Goal: Task Accomplishment & Management: Use online tool/utility

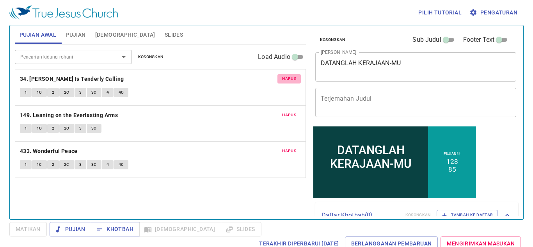
click at [295, 81] on span "Hapus" at bounding box center [289, 78] width 14 height 7
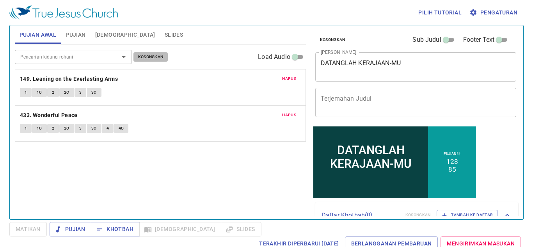
click at [155, 52] on button "Kosongkan" at bounding box center [151, 56] width 35 height 9
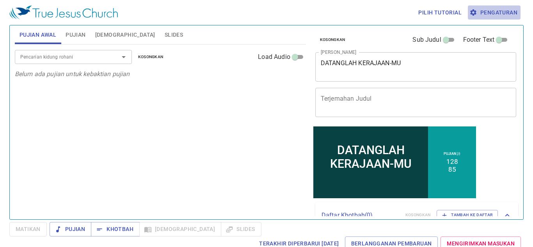
click at [476, 17] on span "Pengaturan" at bounding box center [494, 13] width 46 height 10
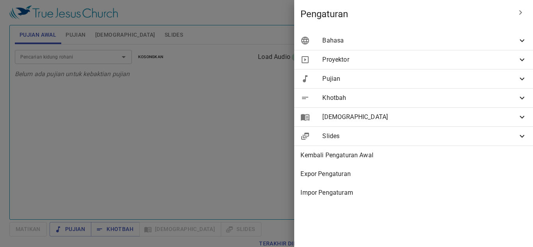
click at [380, 40] on span "Bahasa" at bounding box center [420, 40] width 195 height 9
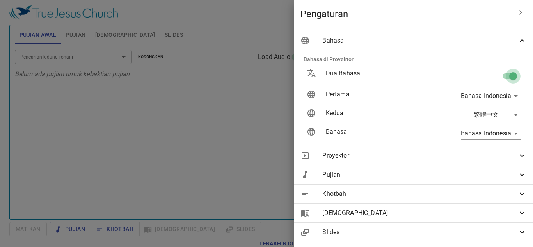
click at [500, 78] on input "checkbox" at bounding box center [513, 77] width 45 height 15
checkbox input "false"
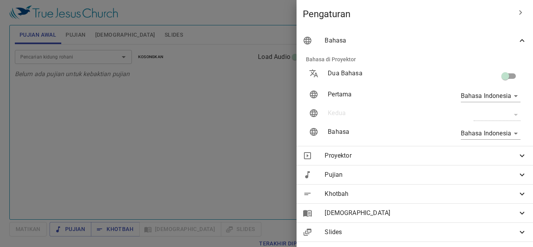
click at [180, 109] on div at bounding box center [266, 123] width 533 height 247
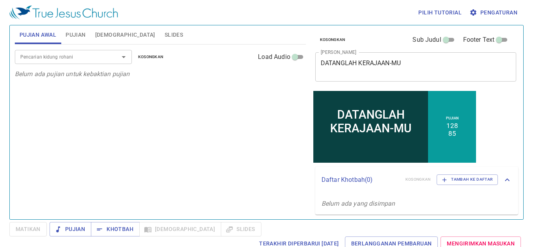
click at [271, 71] on p "Belum ada pujian untuk kebaktian pujian" at bounding box center [160, 74] width 291 height 9
click at [372, 75] on div "DATANGLAH KERAJAAN-MU x Judul Khotbah" at bounding box center [417, 66] width 202 height 29
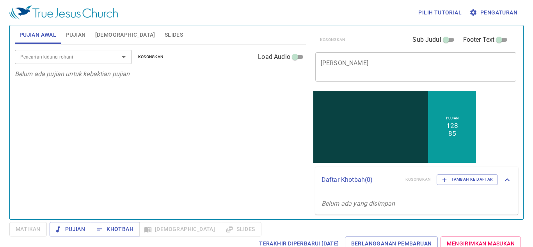
click at [215, 24] on div "Pilih tutorial Pengaturan" at bounding box center [265, 12] width 512 height 25
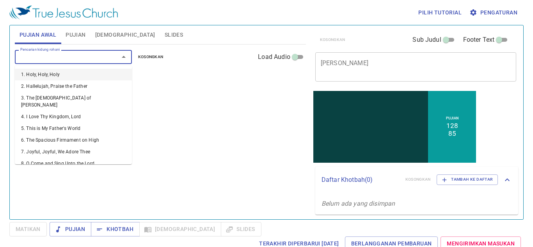
click at [81, 58] on input "Pencarian kidung rohani" at bounding box center [61, 56] width 89 height 9
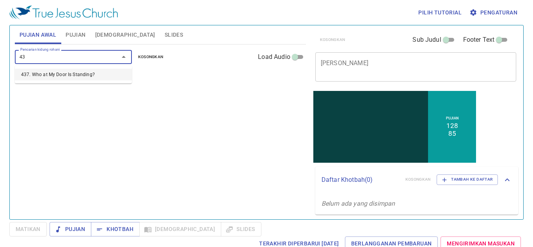
type input "4"
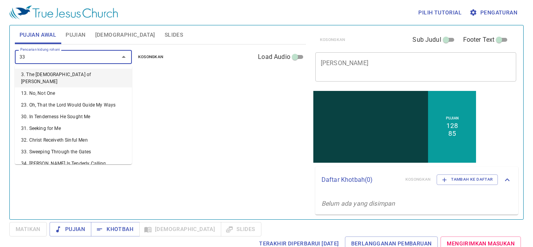
type input "337"
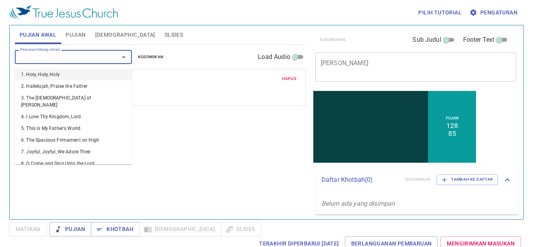
click at [81, 58] on input "Pencarian kidung rohani" at bounding box center [61, 56] width 89 height 9
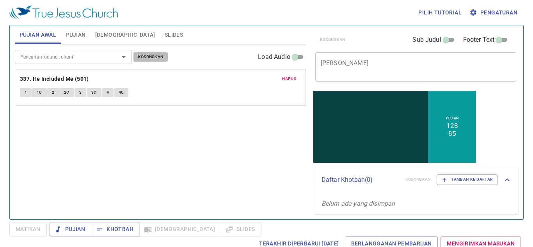
click at [161, 59] on span "Kosongkan" at bounding box center [150, 57] width 25 height 7
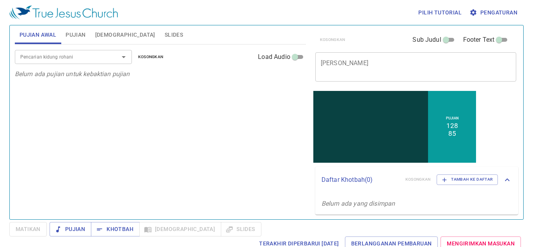
click at [134, 52] on button "Kosongkan" at bounding box center [151, 56] width 35 height 9
click at [38, 62] on div "Pencarian kidung rohani" at bounding box center [73, 57] width 117 height 14
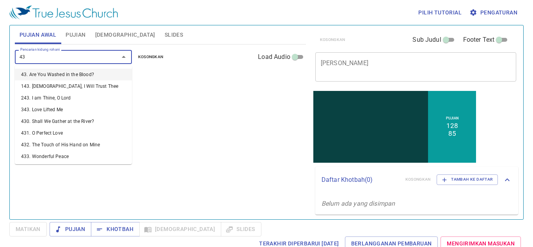
type input "437"
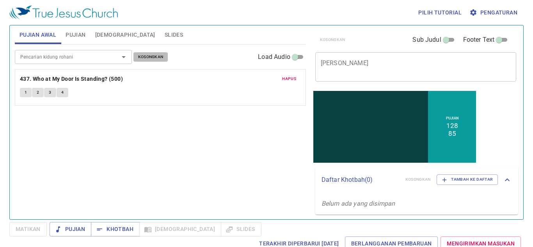
click at [153, 57] on span "Kosongkan" at bounding box center [150, 57] width 25 height 7
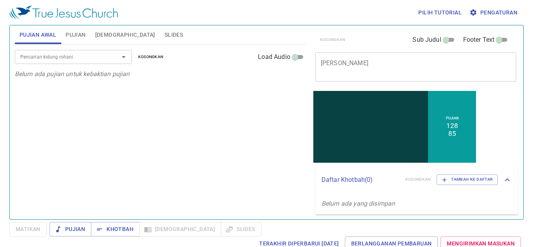
click at [59, 53] on input "Pencarian kidung rohani" at bounding box center [61, 56] width 89 height 9
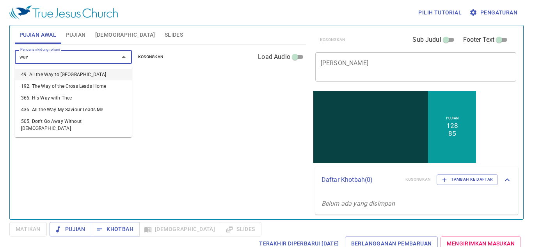
type input "way"
click at [86, 113] on li "436. All the Way My Saviour Leads Me" at bounding box center [73, 110] width 117 height 12
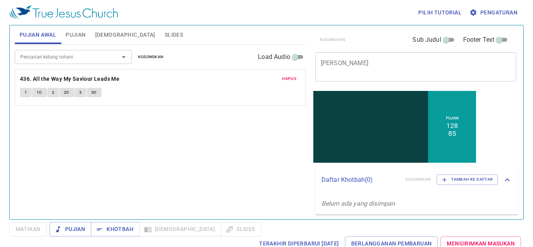
click at [46, 56] on input "Pencarian kidung rohani" at bounding box center [61, 56] width 89 height 9
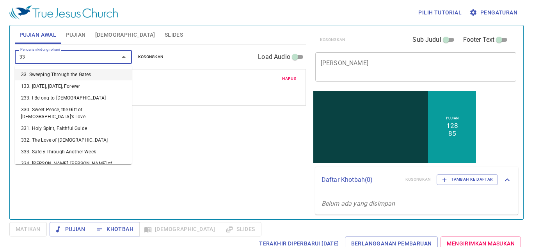
type input "330"
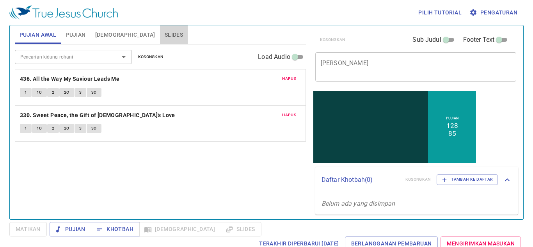
click at [165, 32] on span "Slides" at bounding box center [174, 35] width 18 height 10
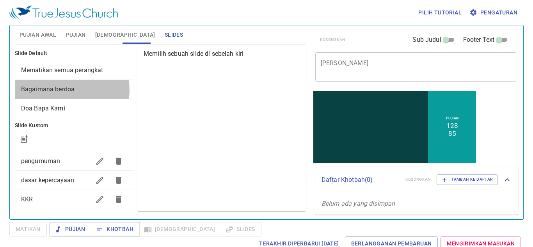
click at [70, 90] on span "Bagaimana berdoa" at bounding box center [48, 89] width 54 height 7
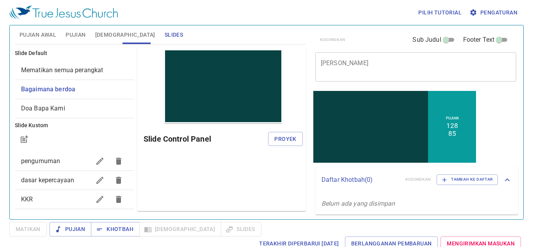
click at [68, 70] on span "Mematikan semua perangkat" at bounding box center [62, 69] width 82 height 7
click at [287, 141] on span "Proyek" at bounding box center [286, 139] width 22 height 10
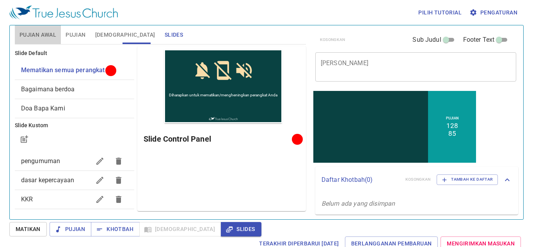
click at [38, 41] on button "Pujian Awal" at bounding box center [38, 34] width 46 height 19
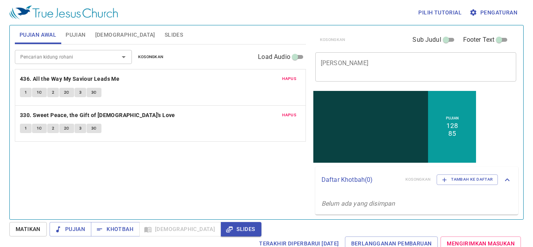
drag, startPoint x: 36, startPoint y: 64, endPoint x: 34, endPoint y: 61, distance: 4.2
click at [34, 61] on div "Pencarian kidung rohani Pencarian kidung rohani Kosongkan Load Audio" at bounding box center [160, 57] width 291 height 25
click at [34, 61] on input "Pencarian kidung rohani" at bounding box center [61, 56] width 89 height 9
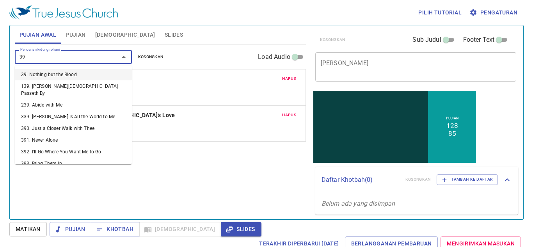
type input "394"
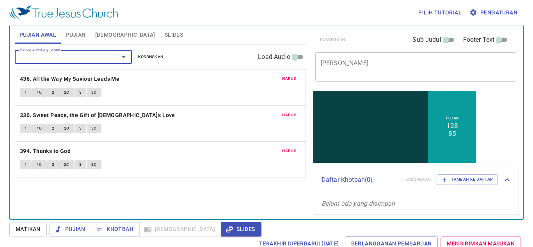
click at [95, 59] on input "Pencarian kidung rohani" at bounding box center [61, 56] width 89 height 9
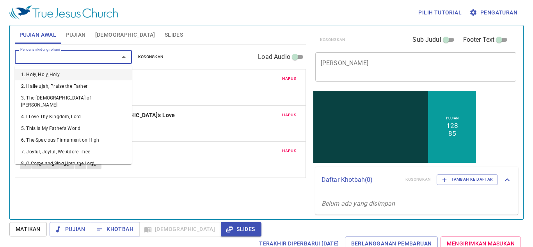
type input "3"
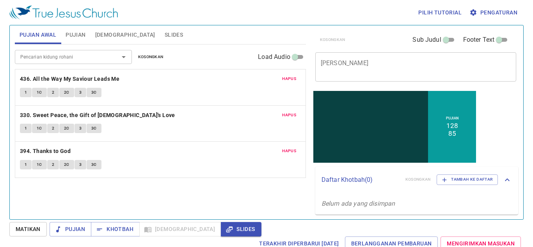
click at [173, 86] on div "Hapus 436. All the Way My Saviour Leads Me 1 1C 2 2C 3 3C" at bounding box center [160, 88] width 291 height 36
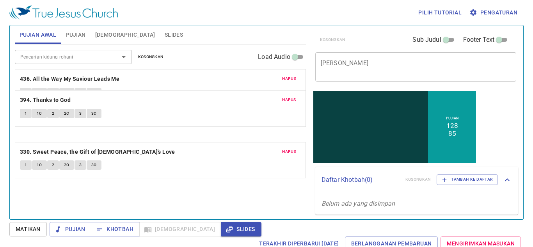
drag, startPoint x: 168, startPoint y: 171, endPoint x: 164, endPoint y: 116, distance: 55.2
click at [164, 141] on div "Hapus 436. All the Way My Saviour Leads Me 1 1C 2 2C 3 3C Hapus 330. Sweet Peac…" at bounding box center [160, 159] width 291 height 37
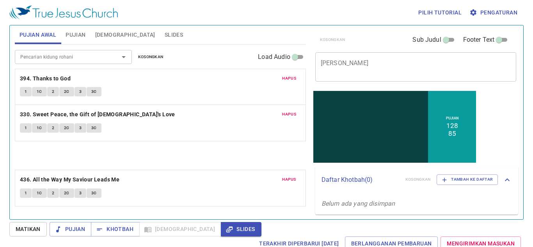
drag, startPoint x: 164, startPoint y: 88, endPoint x: 176, endPoint y: 196, distance: 108.4
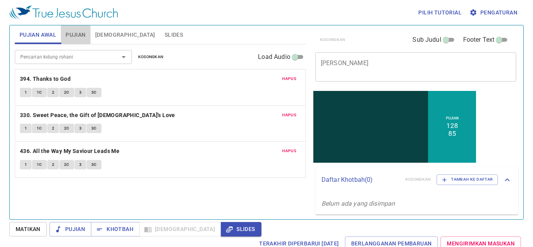
click at [69, 41] on button "Pujian" at bounding box center [75, 34] width 29 height 19
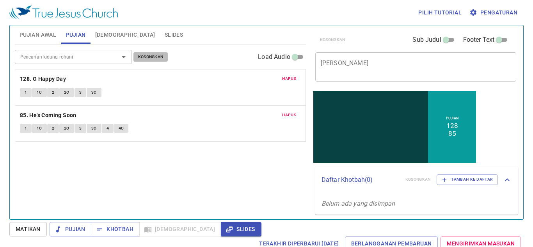
click at [148, 57] on span "Kosongkan" at bounding box center [150, 57] width 25 height 7
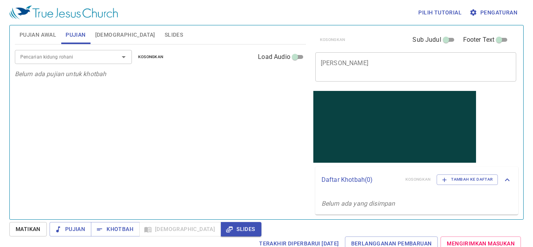
click at [166, 41] on div "Pujian Awal Pujian Alkitab Slides" at bounding box center [160, 34] width 291 height 19
click at [165, 33] on span "Slides" at bounding box center [174, 35] width 18 height 10
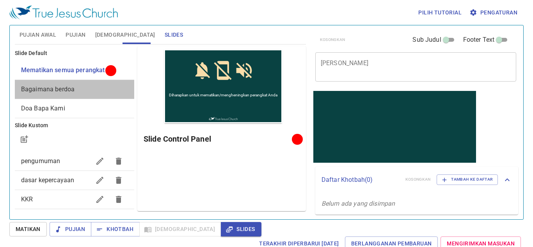
click at [82, 89] on span "Bagaimana berdoa" at bounding box center [74, 89] width 107 height 9
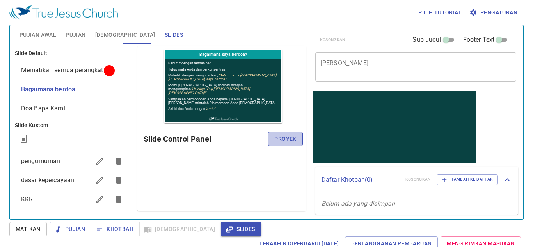
click at [290, 138] on span "Proyek" at bounding box center [286, 139] width 22 height 10
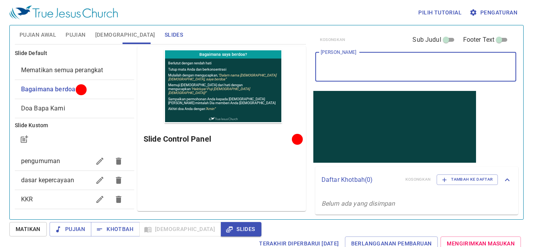
click at [361, 64] on textarea "[PERSON_NAME]" at bounding box center [416, 66] width 191 height 15
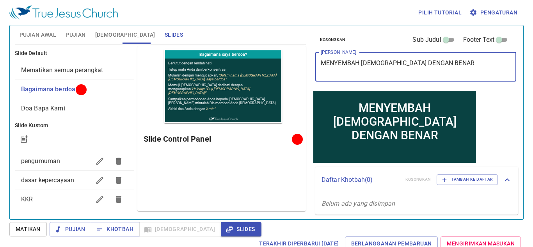
type textarea "MENYEMBAH [DEMOGRAPHIC_DATA] DENGAN BENAR"
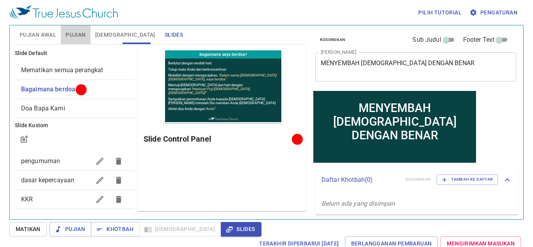
click at [67, 36] on span "Pujian" at bounding box center [76, 35] width 20 height 10
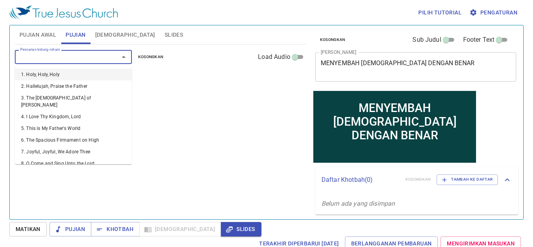
click at [68, 56] on input "Pencarian kidung rohani" at bounding box center [61, 56] width 89 height 9
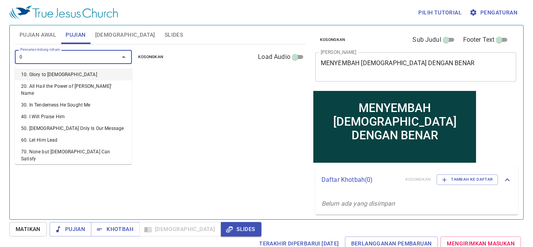
type input "05"
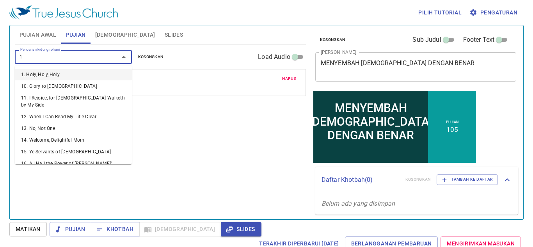
type input "10"
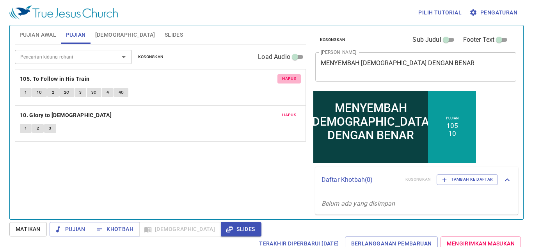
click at [287, 82] on span "Hapus" at bounding box center [289, 78] width 14 height 7
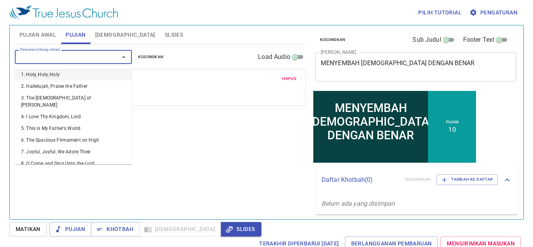
click at [50, 61] on input "Pencarian kidung rohani" at bounding box center [61, 56] width 89 height 9
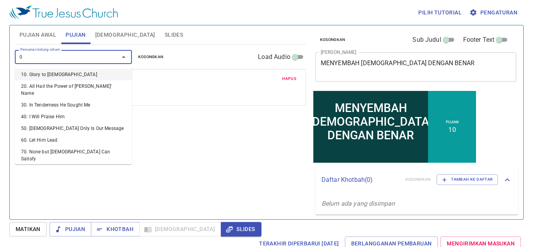
type input "05"
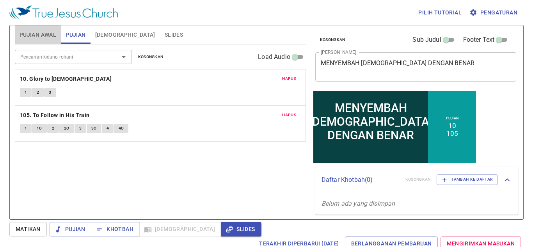
click at [34, 43] on button "Pujian Awal" at bounding box center [38, 34] width 46 height 19
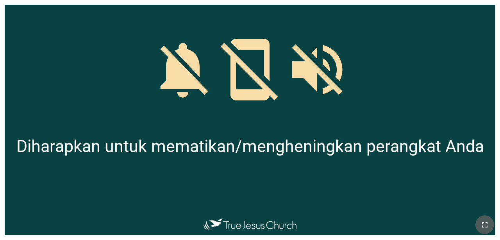
click at [312, 226] on icon "button" at bounding box center [484, 224] width 9 height 9
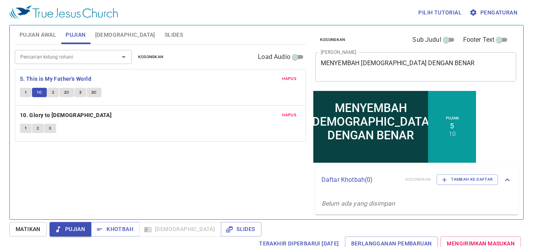
click at [52, 95] on span "2" at bounding box center [53, 92] width 2 height 7
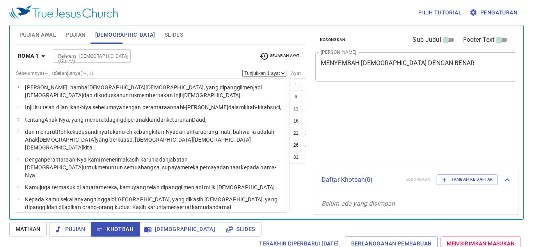
select select "20"
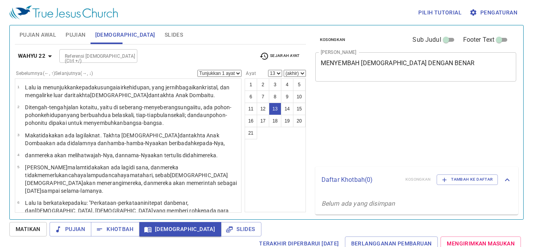
select select "13"
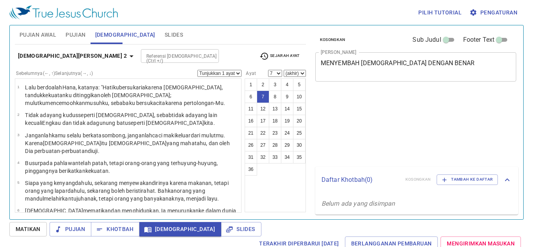
select select "7"
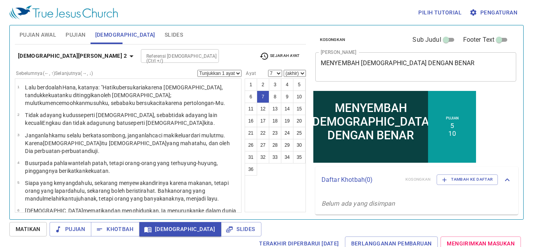
scroll to position [62, 0]
